Goal: Transaction & Acquisition: Purchase product/service

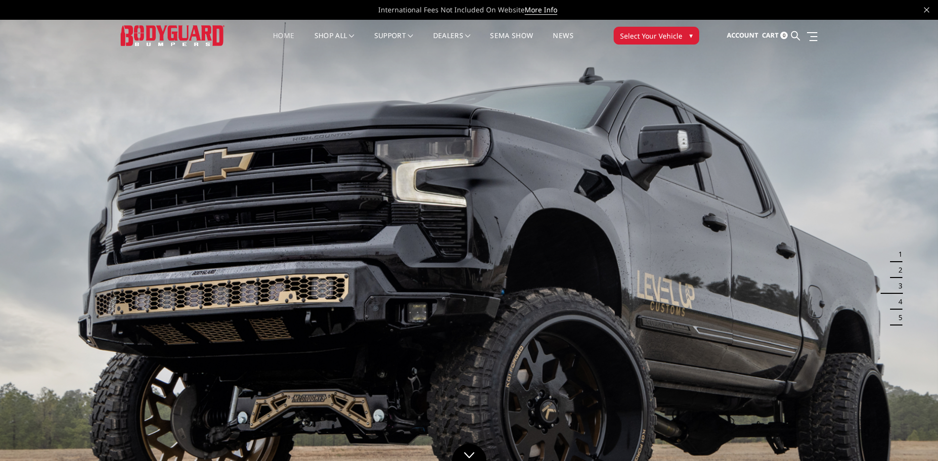
click at [656, 37] on span "Select Your Vehicle" at bounding box center [651, 36] width 62 height 10
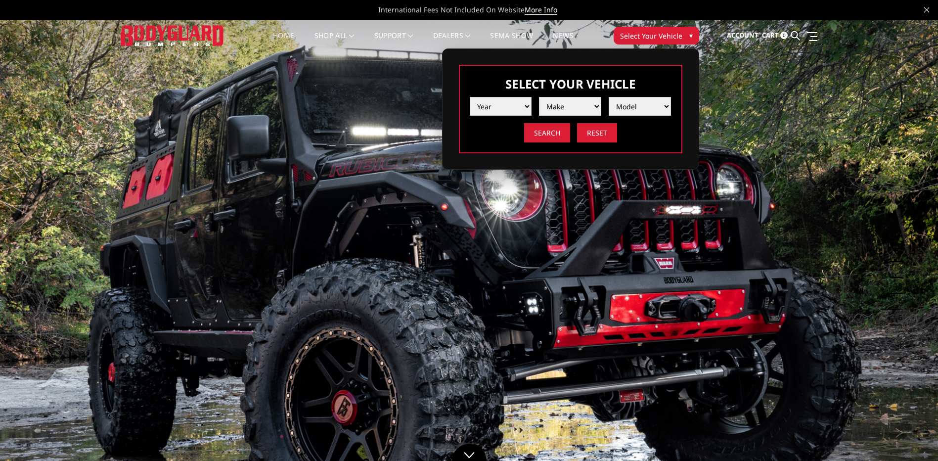
click at [511, 101] on select "Year [DATE] 2024 2023 2022 2021 2020 2019 2018 2017 2016 2015 2014 2013 2012 20…" at bounding box center [501, 106] width 62 height 19
select select "yr_2014"
click at [470, 97] on select "Year [DATE] 2024 2023 2022 2021 2020 2019 2018 2017 2016 2015 2014 2013 2012 20…" at bounding box center [501, 106] width 62 height 19
click at [576, 103] on select "Make Chevrolet Ford GMC Ram Toyota" at bounding box center [570, 106] width 62 height 19
select select "mk_ram"
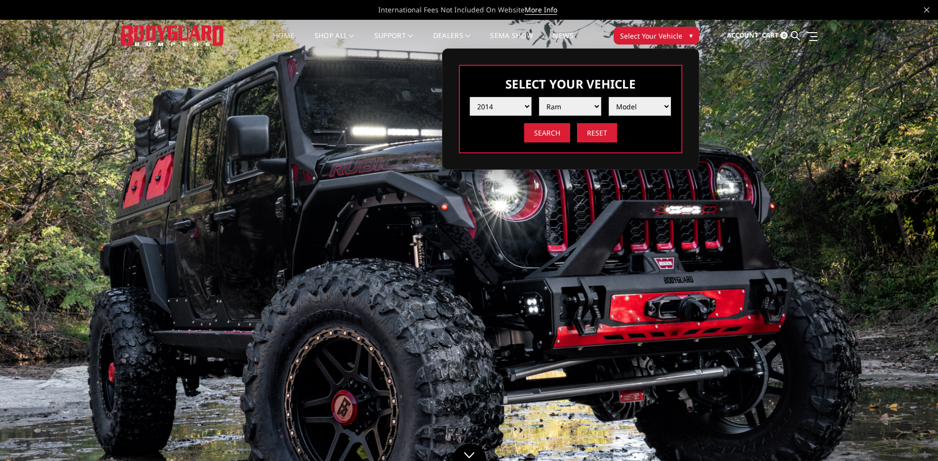
click at [539, 97] on select "Make Chevrolet Ford GMC Ram Toyota" at bounding box center [570, 106] width 62 height 19
click at [633, 106] on select "Model 1500 5-Lug 2500 / 3500 4500 / 5500" at bounding box center [640, 106] width 62 height 19
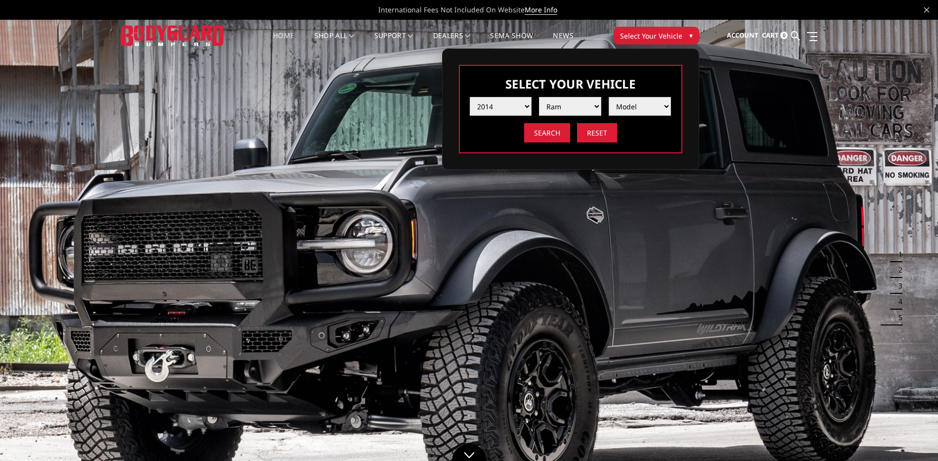
select select "md_2500-3500"
click at [609, 97] on select "Model 1500 5-Lug 2500 / 3500 4500 / 5500" at bounding box center [640, 106] width 62 height 19
click at [559, 133] on input "Search" at bounding box center [547, 132] width 46 height 19
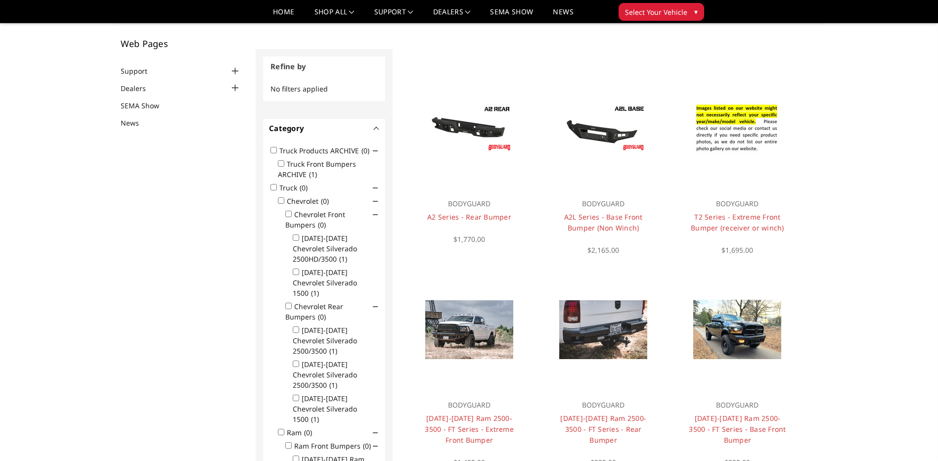
scroll to position [49, 0]
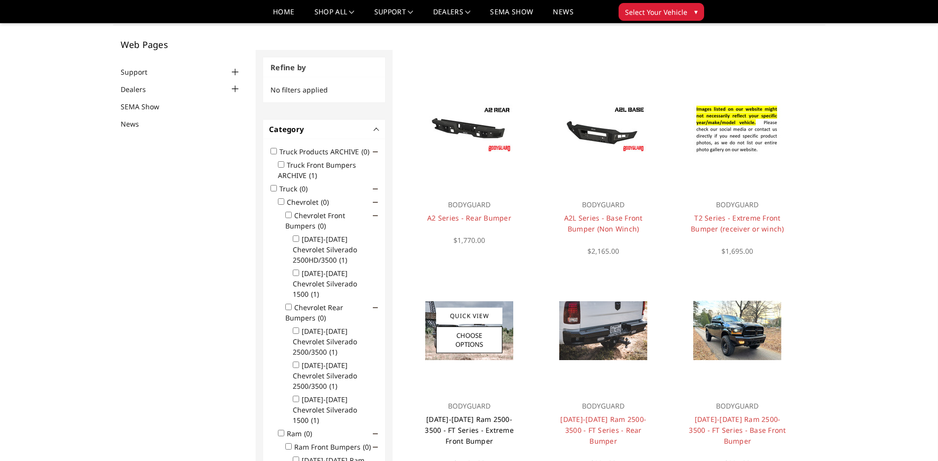
click at [475, 421] on link "2010-2018 Ram 2500-3500 - FT Series - Extreme Front Bumper" at bounding box center [469, 429] width 89 height 31
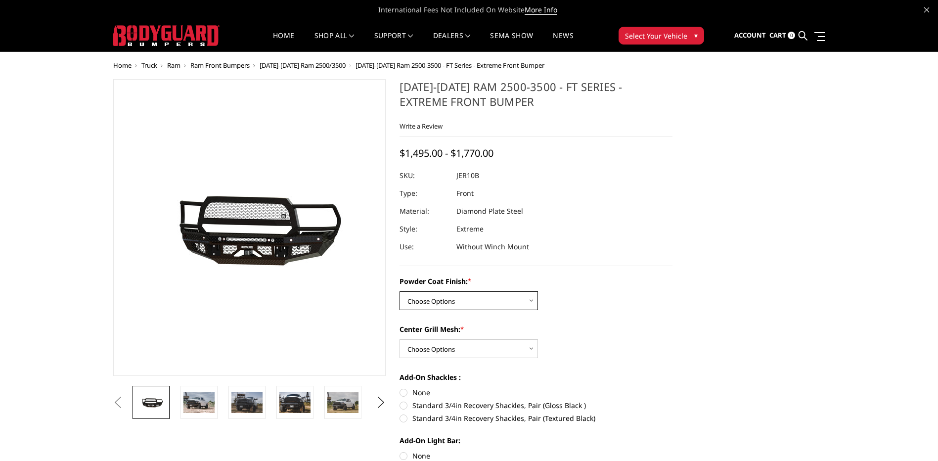
click at [473, 298] on select "Choose Options Bare Metal Gloss Black Powder Coat Textured Black Powder Coat" at bounding box center [469, 300] width 138 height 19
select select "3229"
click at [400, 291] on select "Choose Options Bare Metal Gloss Black Powder Coat Textured Black Powder Coat" at bounding box center [469, 300] width 138 height 19
click at [464, 345] on select "Choose Options WITH Expanded Metal in Center Grill WITHOUT Expanded Metal in Ce…" at bounding box center [469, 348] width 138 height 19
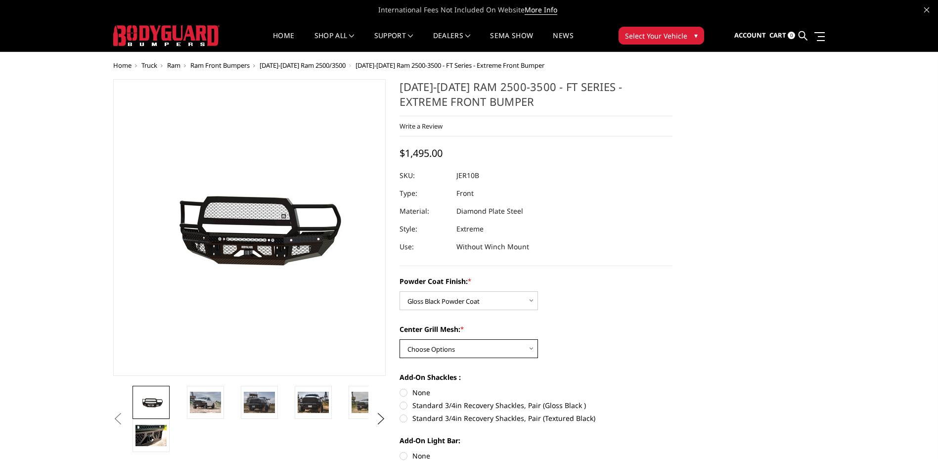
select select "3231"
click at [400, 339] on select "Choose Options WITH Expanded Metal in Center Grill WITHOUT Expanded Metal in Ce…" at bounding box center [469, 348] width 138 height 19
click at [457, 179] on dl "SKU: JER10BYGMN UPC: Type: Front Material: Diamond Plate Steel Style: Extreme U…" at bounding box center [536, 211] width 273 height 89
copy dl "JER10BYGMN UPC:"
